Goal: Task Accomplishment & Management: Manage account settings

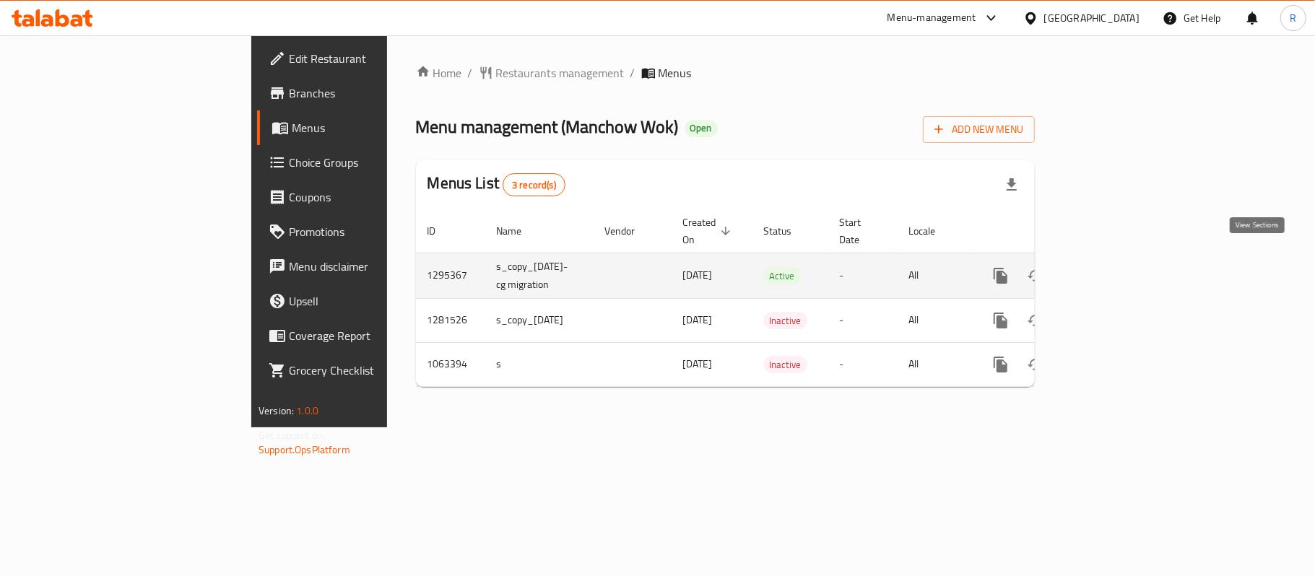
click at [1114, 267] on icon "enhanced table" at bounding box center [1104, 275] width 17 height 17
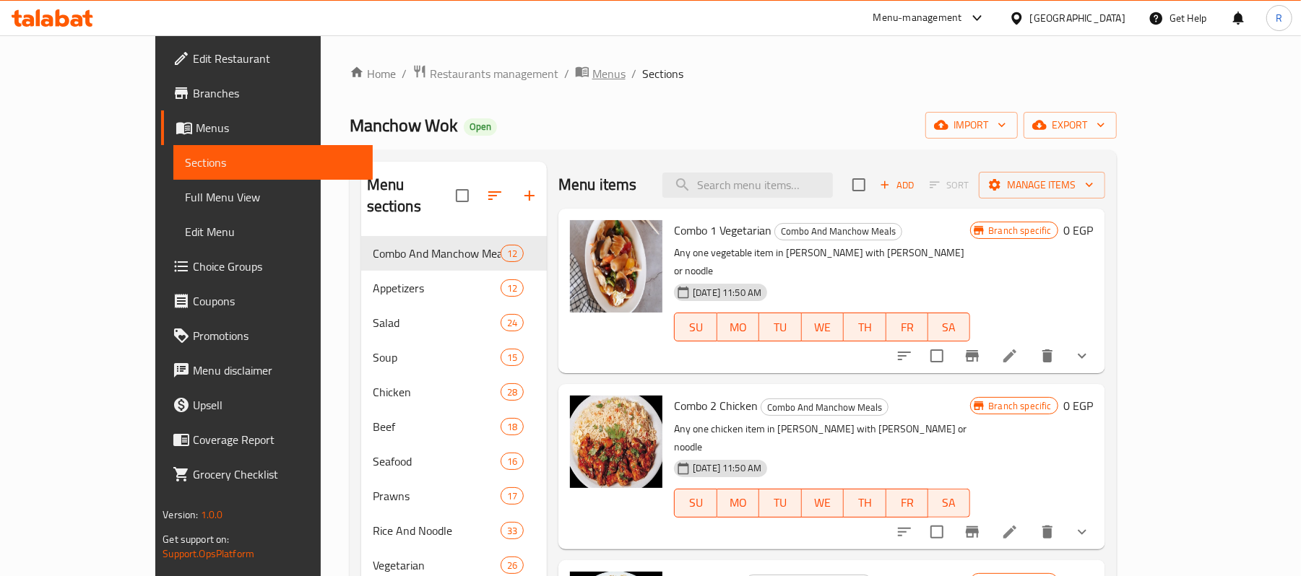
click at [592, 68] on span "Menus" at bounding box center [608, 73] width 33 height 17
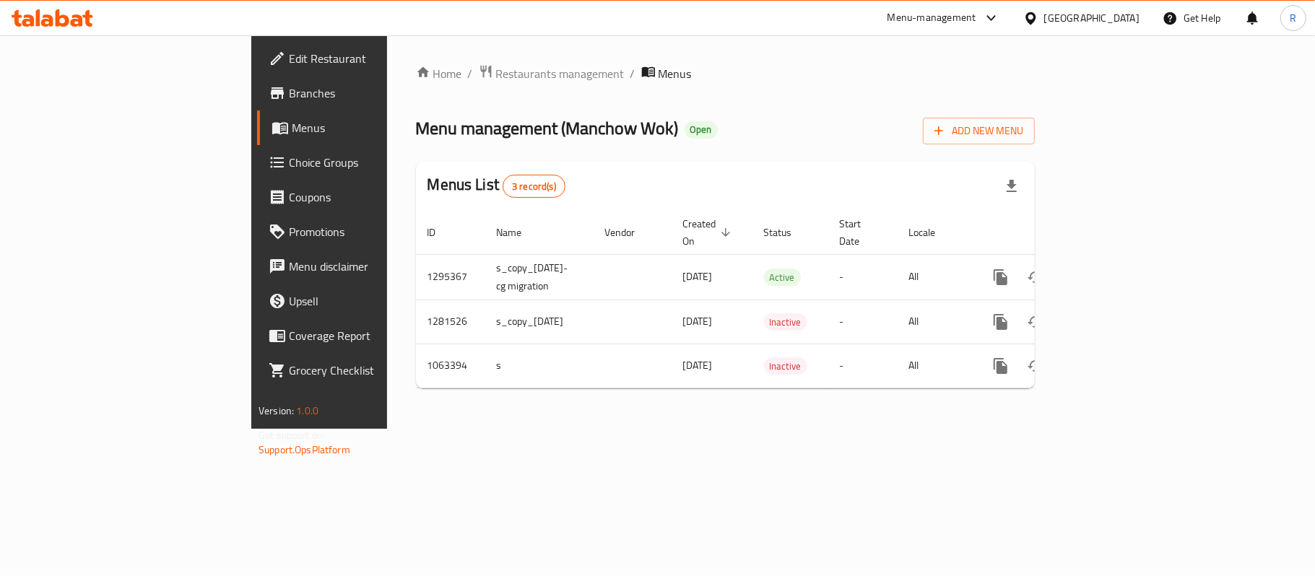
click at [692, 116] on div "Menu management ( [PERSON_NAME] ) Open Add New Menu" at bounding box center [725, 128] width 619 height 33
click at [289, 97] on span "Branches" at bounding box center [374, 93] width 170 height 17
